Goal: Task Accomplishment & Management: Use online tool/utility

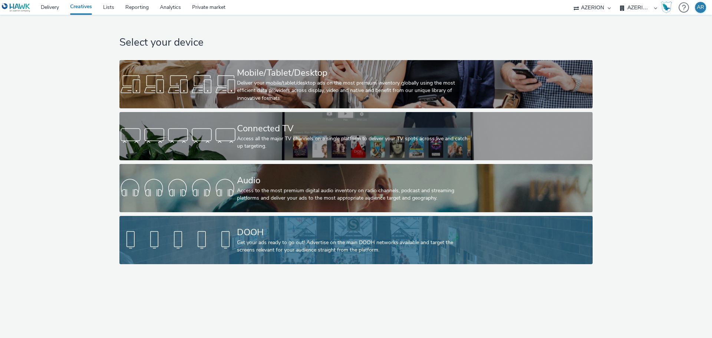
click at [329, 240] on div "Get your ads ready to go out! Advertise on the main DOOH networks available and…" at bounding box center [354, 246] width 235 height 15
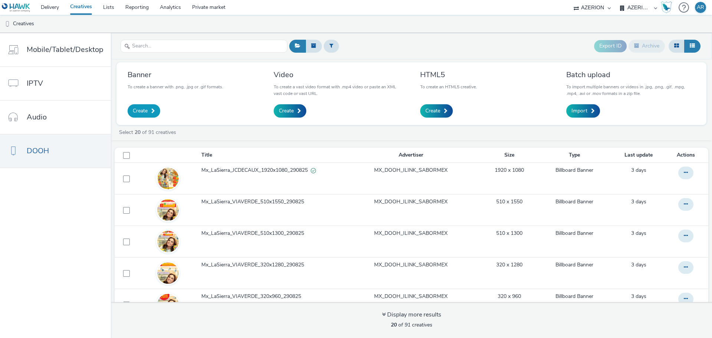
click at [142, 111] on span "Create" at bounding box center [140, 110] width 15 height 7
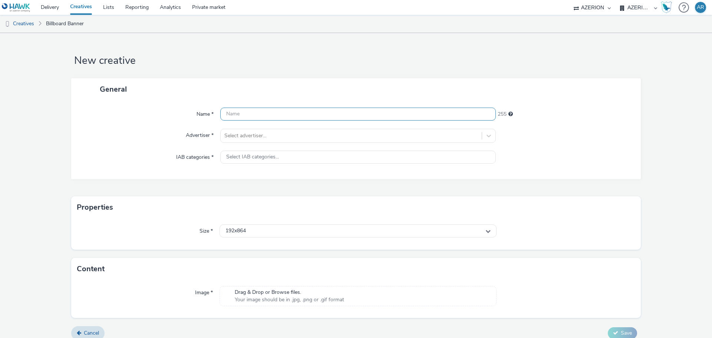
click at [279, 109] on input "text" at bounding box center [358, 114] width 276 height 13
paste input "Mx_LaSierra_JCDECAUX_1920x1080_290825"
click at [297, 113] on input "Mx_LaSierra_JCDECAUX_1920x1080_290825" at bounding box center [358, 114] width 276 height 13
click at [318, 115] on input "Mx_LaSierra_JCDECAUX_696x1080_290825" at bounding box center [358, 114] width 276 height 13
type input "Mx_LaSierra_JCDECAUX_696x1080_010925"
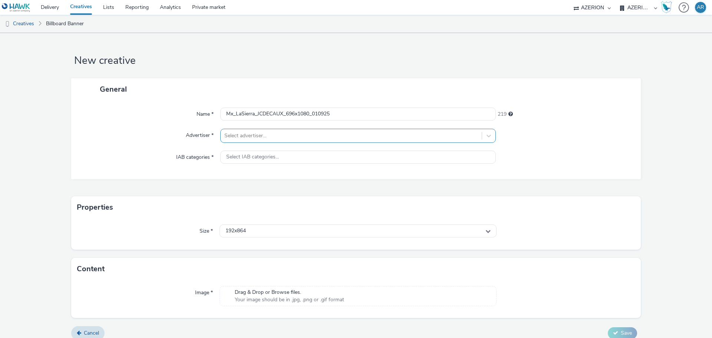
click at [302, 133] on div at bounding box center [351, 135] width 254 height 9
type input "[PERSON_NAME]"
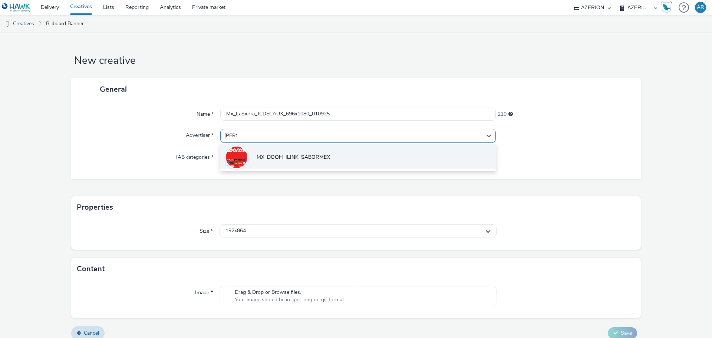
click at [293, 156] on span "MX_DOOH_ILINK_SABORMEX" at bounding box center [293, 157] width 73 height 7
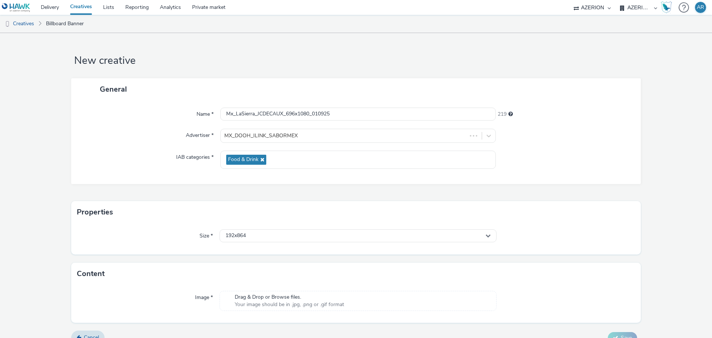
click at [543, 166] on div at bounding box center [565, 160] width 138 height 18
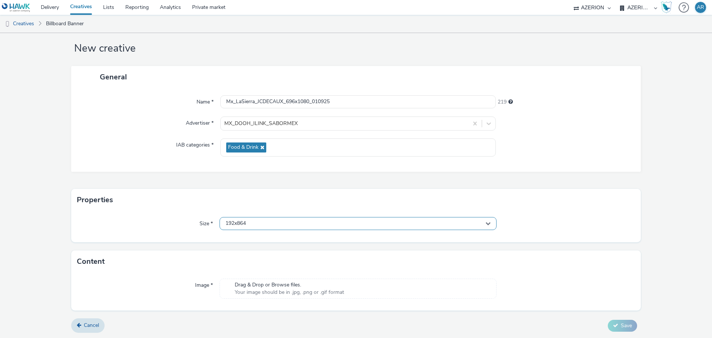
click at [280, 224] on div "192x864" at bounding box center [358, 223] width 277 height 13
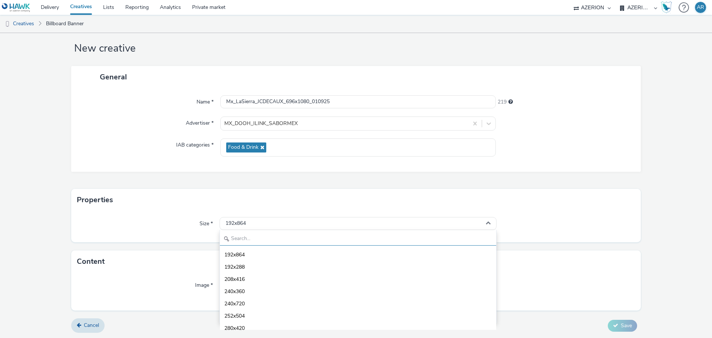
click at [274, 242] on input "text" at bounding box center [358, 239] width 276 height 13
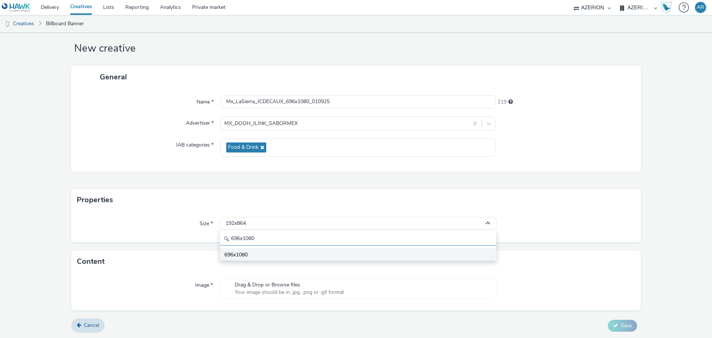
type input "696x1080"
click at [244, 253] on span "696x1080" at bounding box center [235, 254] width 23 height 7
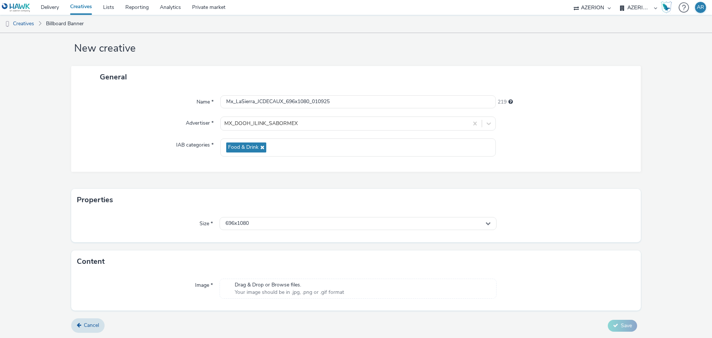
click at [559, 217] on div at bounding box center [566, 223] width 139 height 13
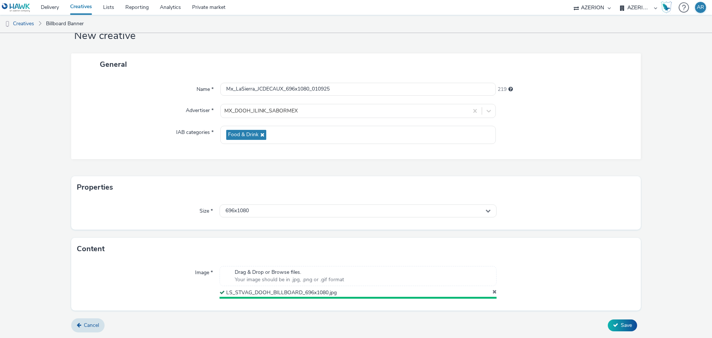
scroll to position [23, 0]
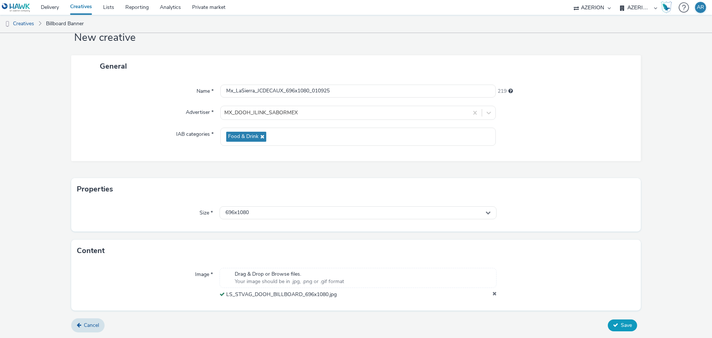
click at [621, 322] on span "Save" at bounding box center [626, 325] width 11 height 7
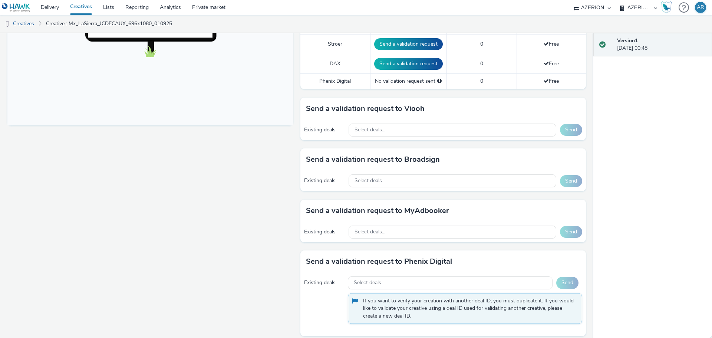
scroll to position [273, 0]
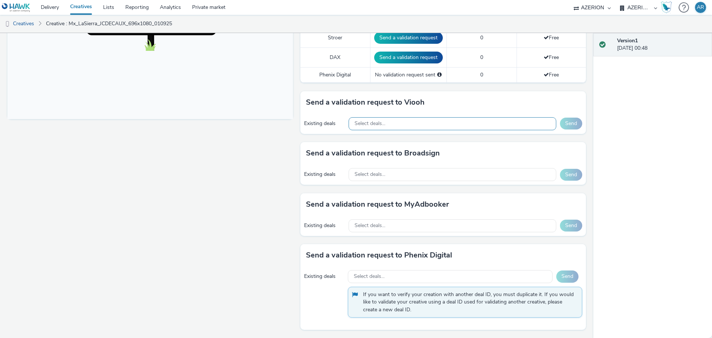
click at [392, 122] on div "Select deals..." at bounding box center [453, 123] width 208 height 13
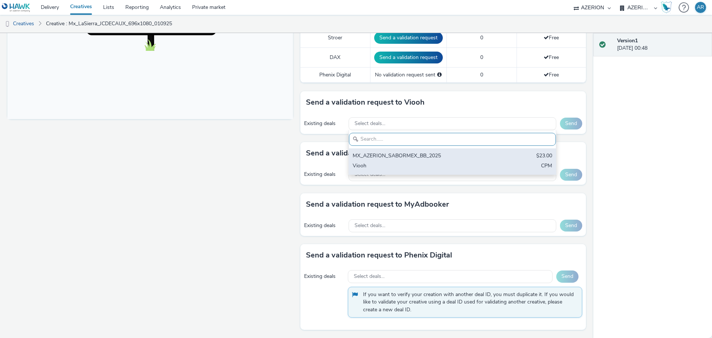
click at [388, 151] on div "MX_AZERION_SABORMEX_BB_2025 $23.00 Viooh CPM" at bounding box center [452, 161] width 207 height 26
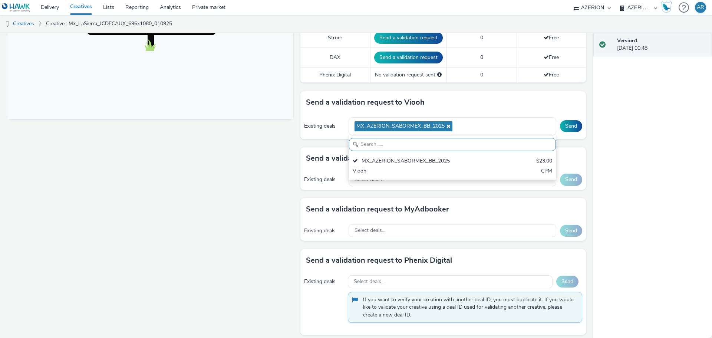
click at [287, 138] on div "Fullscreen" at bounding box center [151, 79] width 289 height 528
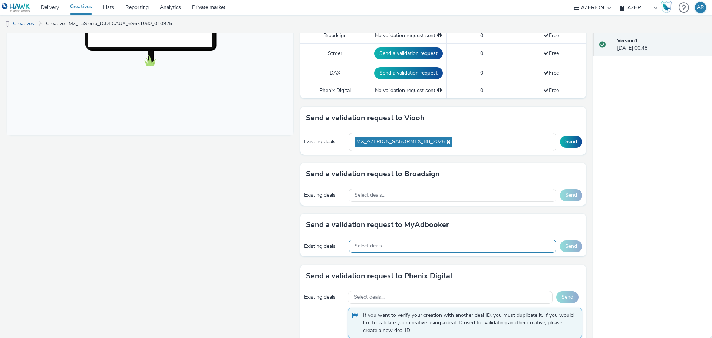
scroll to position [273, 0]
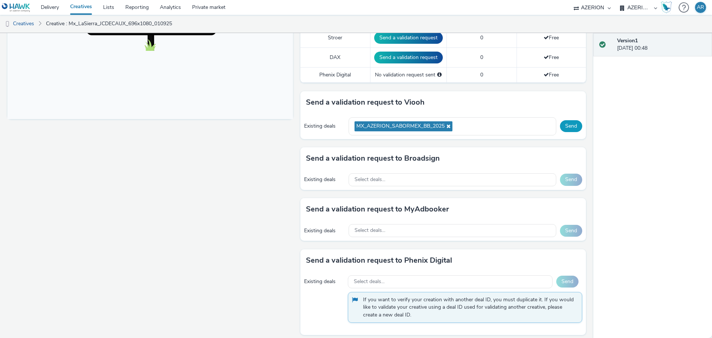
click at [567, 125] on button "Send" at bounding box center [571, 126] width 22 height 12
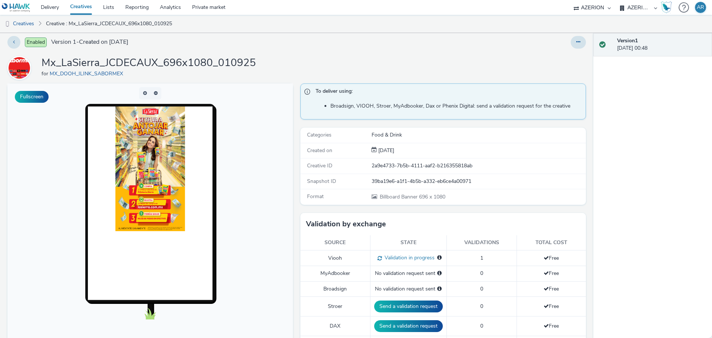
scroll to position [0, 0]
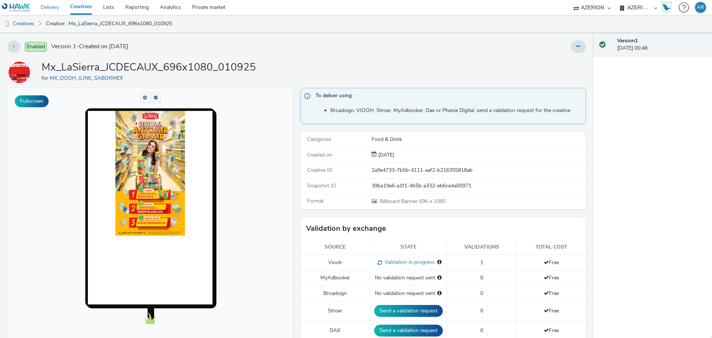
click at [48, 9] on link "Delivery" at bounding box center [49, 7] width 29 height 15
